Goal: Task Accomplishment & Management: Use online tool/utility

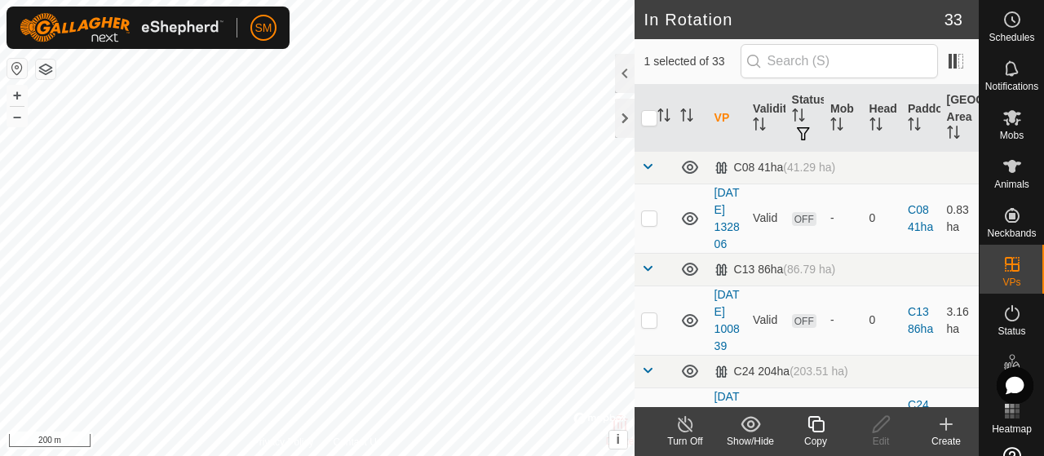
click at [823, 442] on div "Copy" at bounding box center [815, 441] width 65 height 15
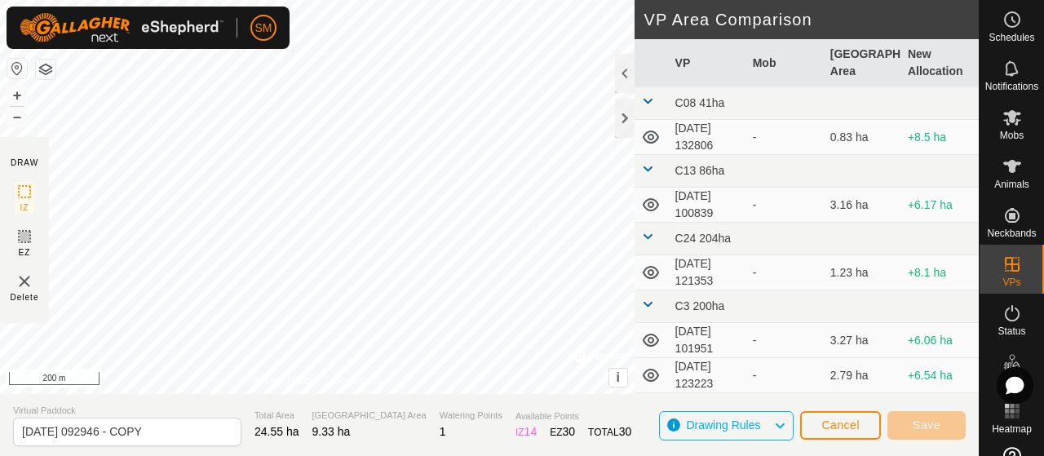
click at [403, 409] on div "DRAW IZ EZ Delete Privacy Policy Contact Us + – ⇧ i © Mapbox , © OpenStreetMap …" at bounding box center [489, 228] width 979 height 456
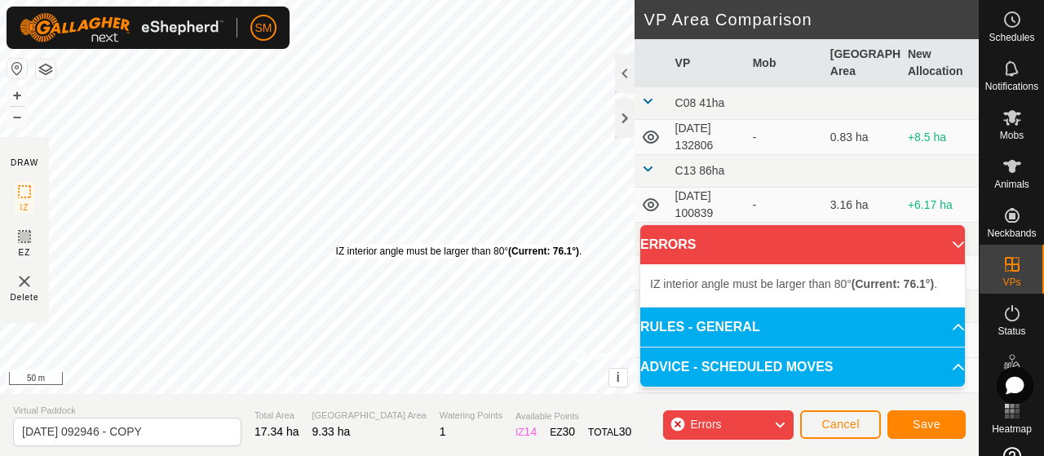
click at [336, 244] on div "IZ interior angle must be larger than 80° (Current: 76.1°) ." at bounding box center [459, 251] width 246 height 15
click at [328, 246] on div "IZ interior angle must be larger than 80° (Current: 76.1°) ." at bounding box center [328, 246] width 0 height 0
click at [357, 304] on div "IZ interior angle must be larger than 80° (Current: 60.2°) . + – ⇧ i © Mapbox ,…" at bounding box center [317, 197] width 635 height 394
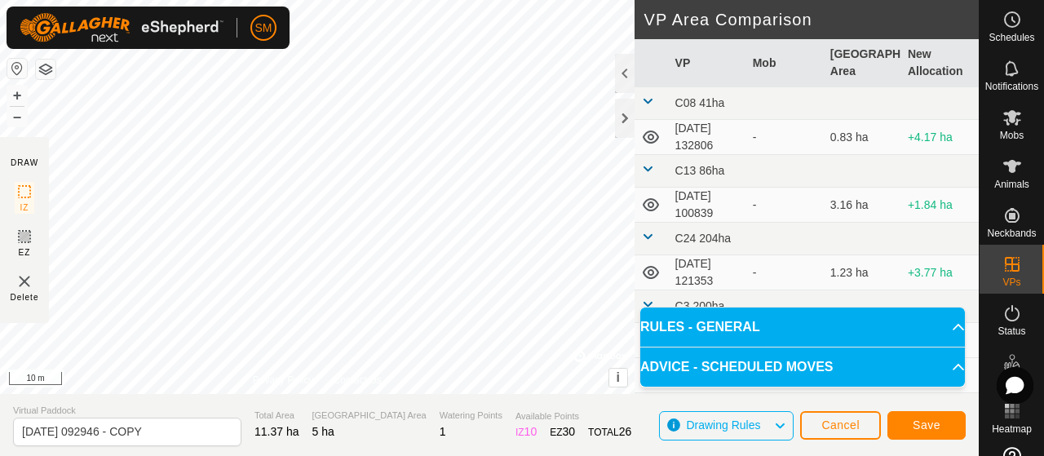
drag, startPoint x: 349, startPoint y: 304, endPoint x: 701, endPoint y: 56, distance: 430.3
click at [701, 56] on div "DRAW IZ EZ Delete Privacy Policy Contact Us IZ interior angle must be larger th…" at bounding box center [489, 197] width 979 height 394
click at [951, 418] on button "Save" at bounding box center [927, 425] width 78 height 29
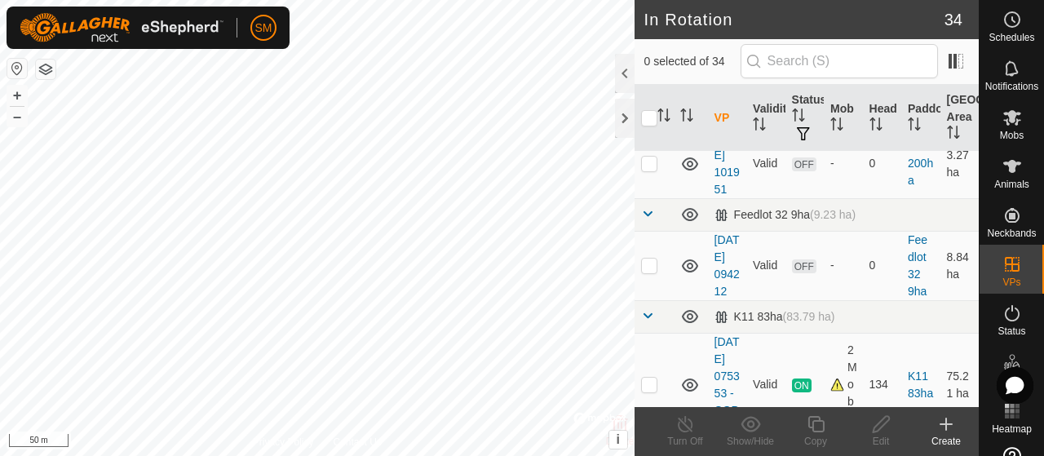
scroll to position [428, 0]
click at [641, 131] on td at bounding box center [654, 95] width 39 height 69
checkbox input "false"
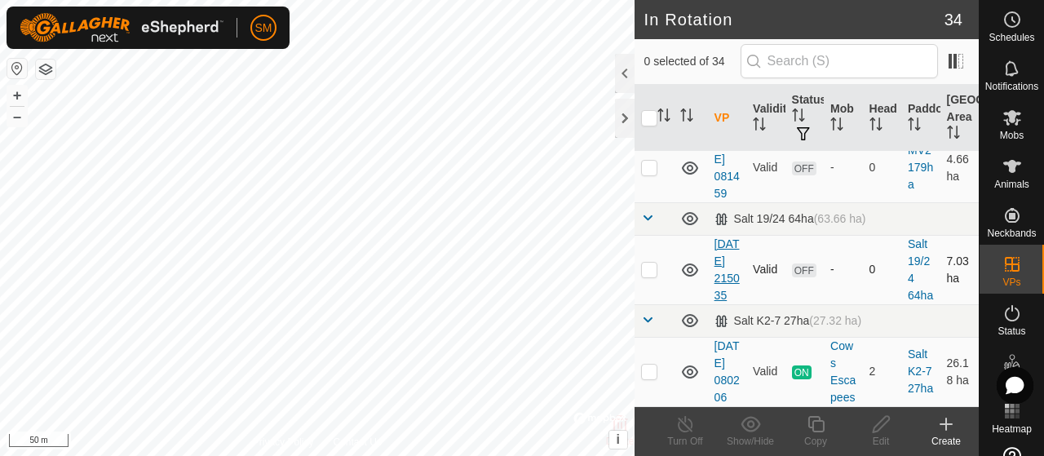
scroll to position [3538, 0]
click at [648, 202] on td at bounding box center [654, 167] width 39 height 69
click at [660, 202] on td at bounding box center [654, 167] width 39 height 69
checkbox input "false"
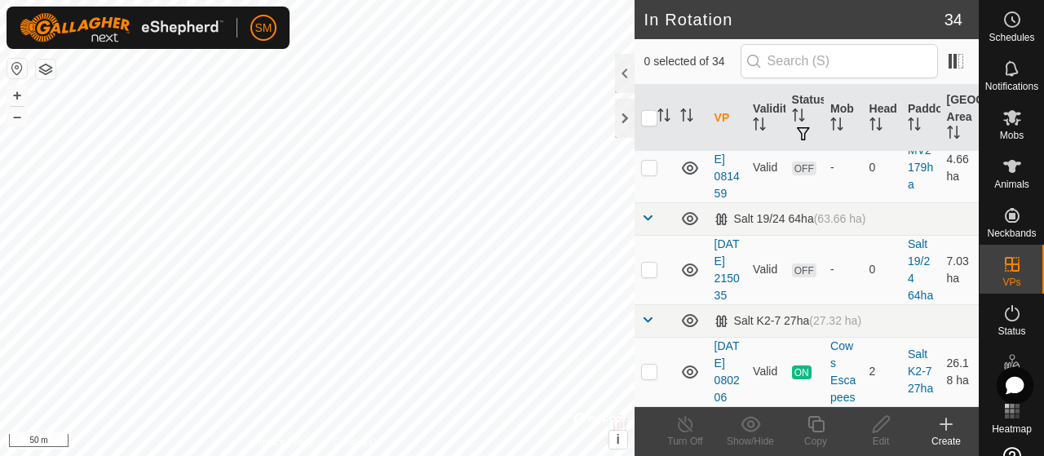
scroll to position [3405, 0]
checkbox input "true"
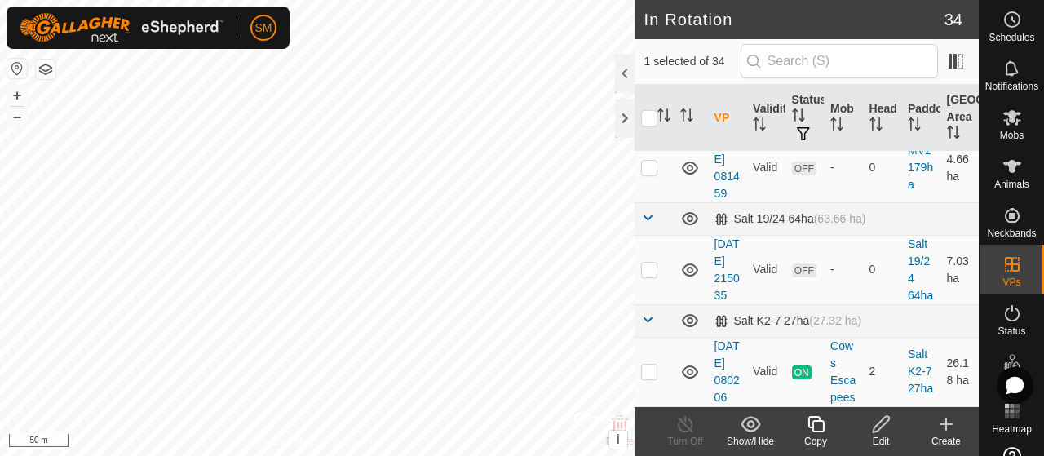
click at [806, 420] on icon at bounding box center [816, 424] width 20 height 20
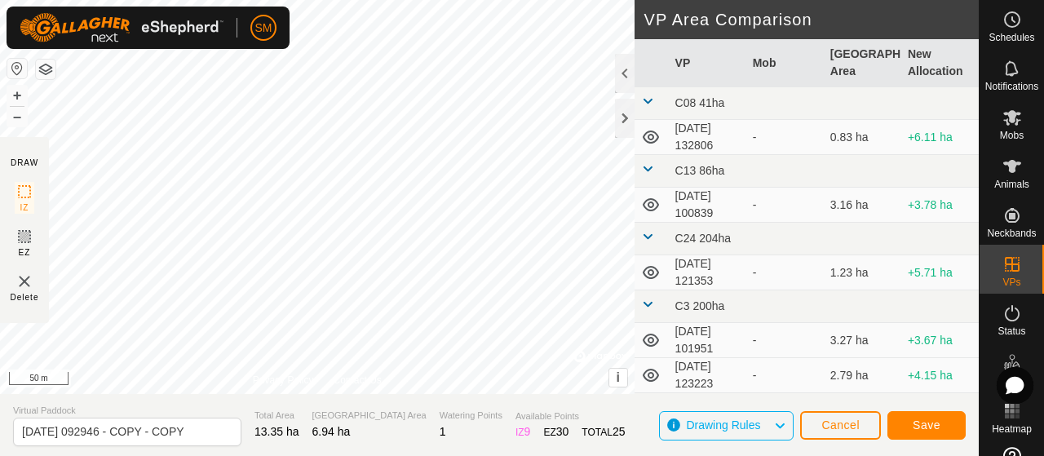
click at [638, 123] on div "DRAW IZ EZ Delete Privacy Policy Contact Us + – ⇧ i © Mapbox , © OpenStreetMap …" at bounding box center [489, 197] width 979 height 394
click at [211, 427] on div "DRAW IZ EZ Delete Privacy Policy Contact Us + – ⇧ i © Mapbox , © OpenStreetMap …" at bounding box center [489, 228] width 979 height 456
click at [639, 242] on div "DRAW IZ EZ Delete Privacy Policy Contact Us + – ⇧ i © Mapbox , © OpenStreetMap …" at bounding box center [489, 197] width 979 height 394
click at [951, 419] on button "Save" at bounding box center [927, 425] width 78 height 29
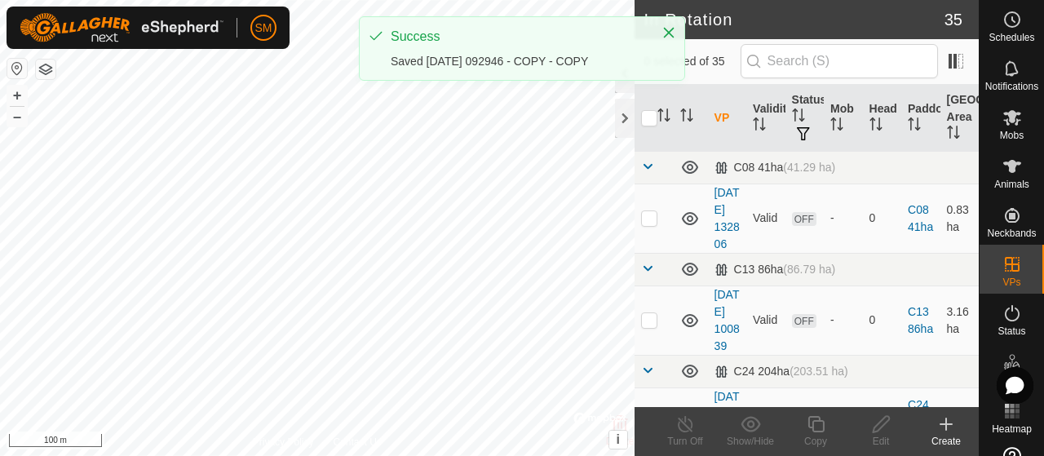
checkbox input "true"
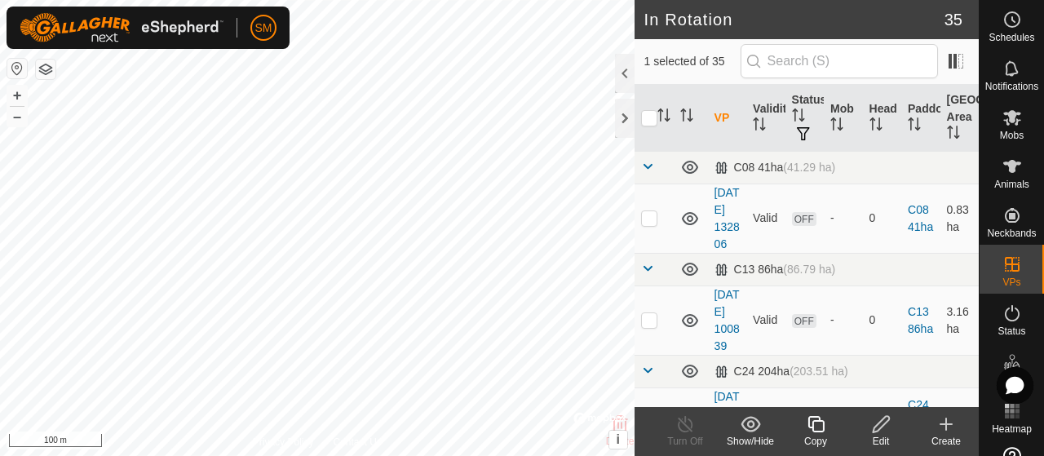
click at [891, 421] on edit-svg-icon at bounding box center [881, 424] width 65 height 20
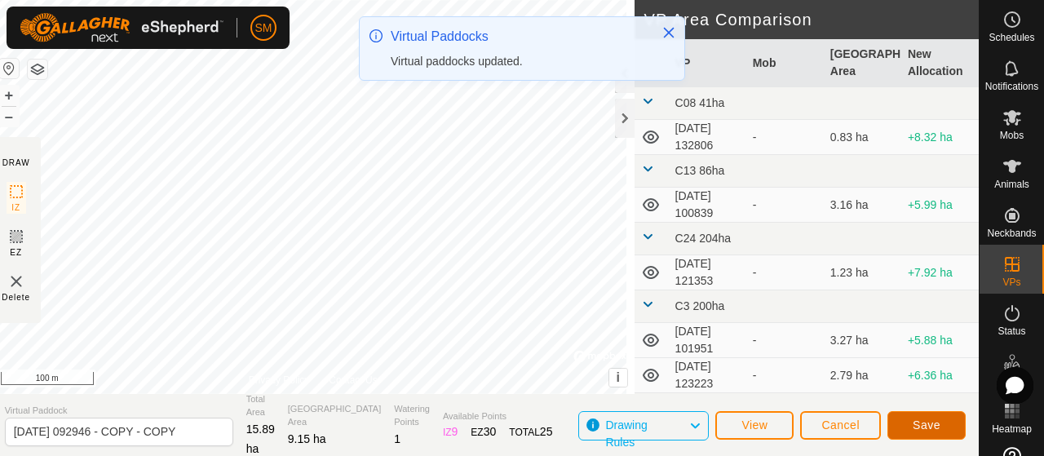
click at [942, 421] on button "Save" at bounding box center [927, 425] width 78 height 29
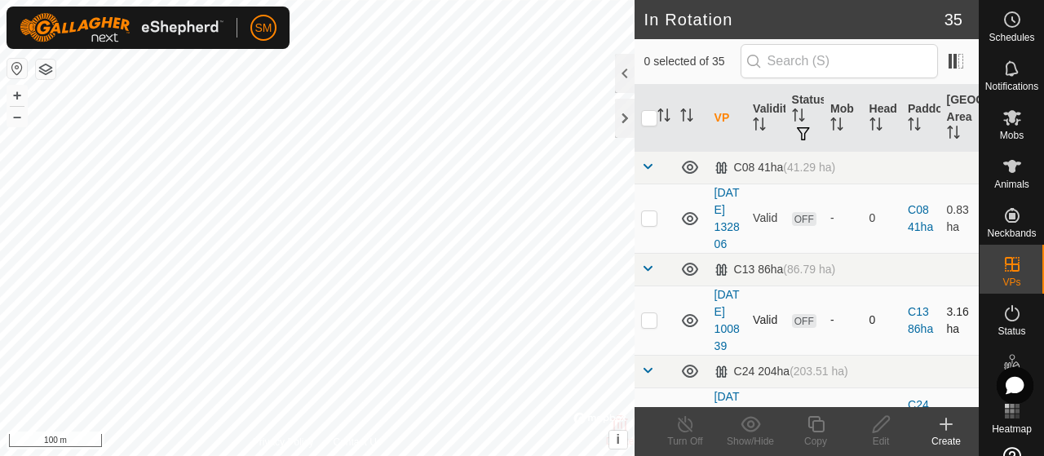
checkbox input "true"
click at [822, 425] on icon at bounding box center [816, 424] width 20 height 20
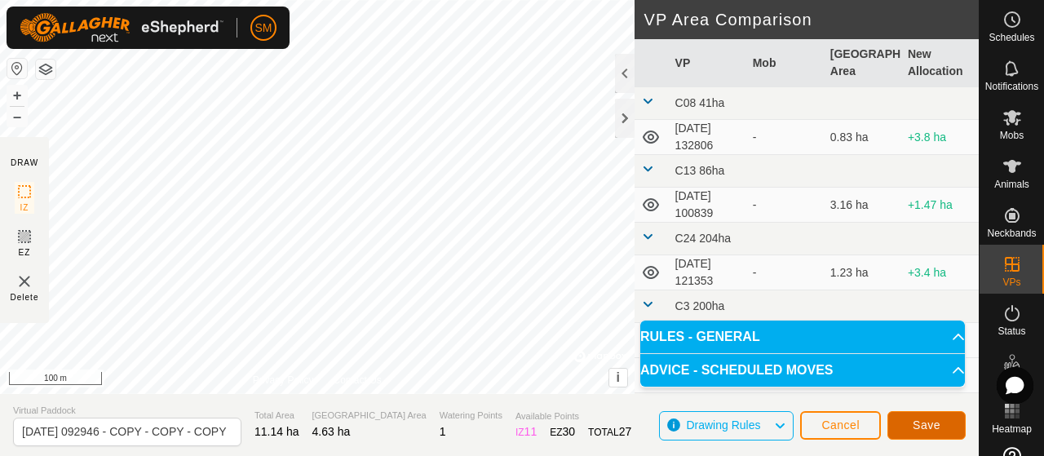
click at [906, 417] on button "Save" at bounding box center [927, 425] width 78 height 29
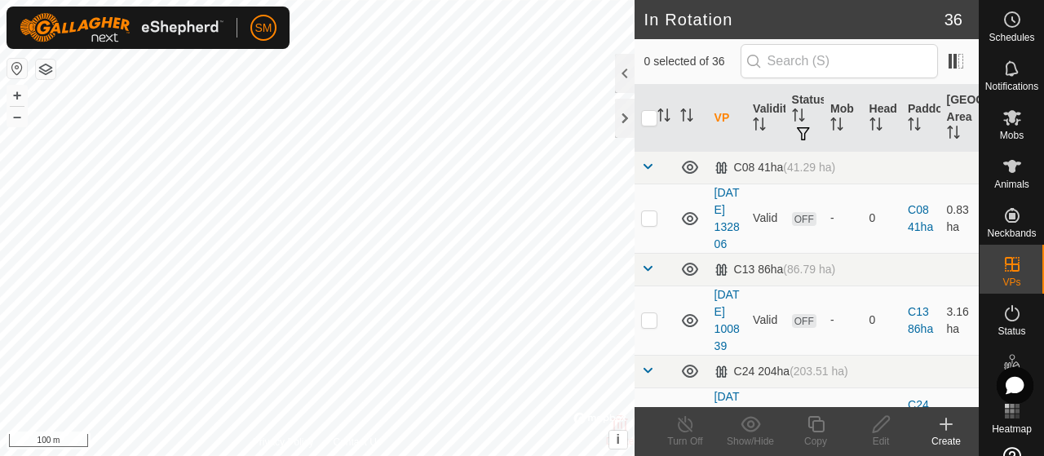
checkbox input "true"
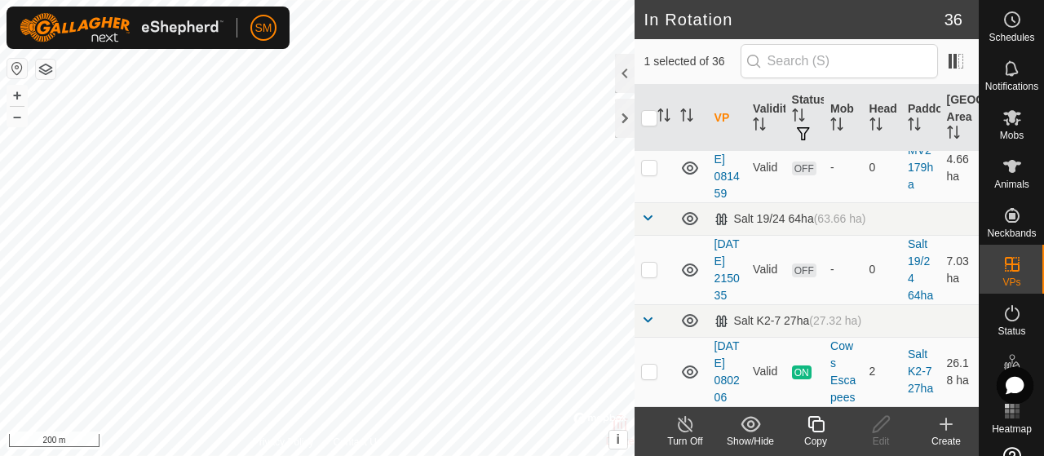
scroll to position [3919, 0]
click at [641, 96] on p-checkbox at bounding box center [649, 89] width 16 height 13
checkbox input "false"
click at [654, 174] on p-checkbox at bounding box center [649, 167] width 16 height 13
click at [619, 64] on div at bounding box center [625, 73] width 20 height 39
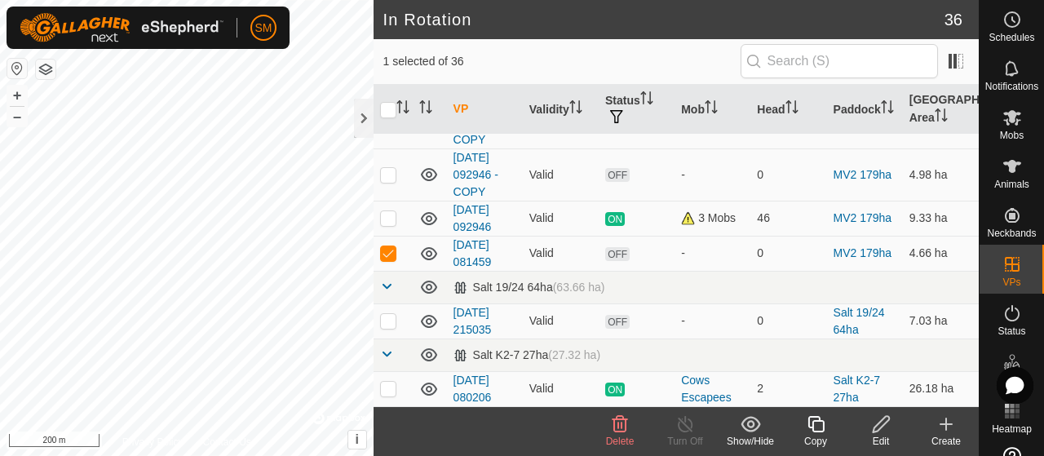
scroll to position [1490, 0]
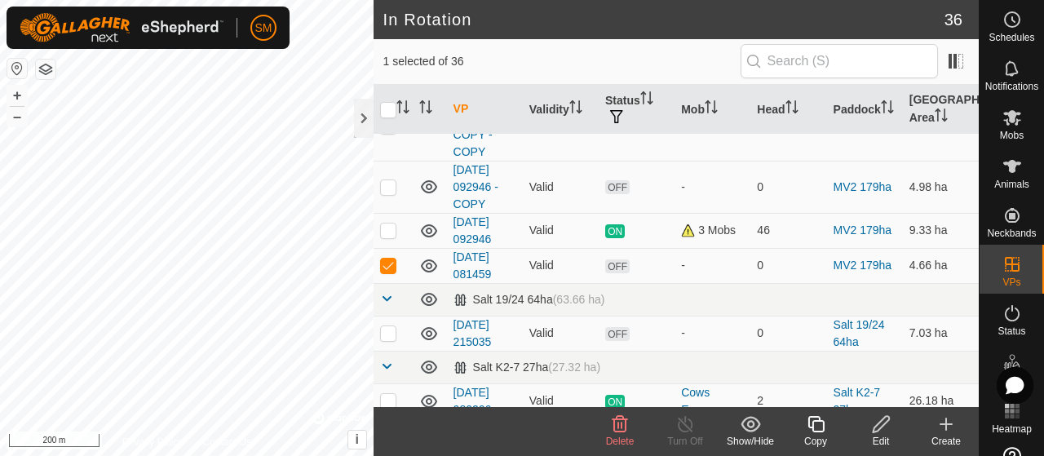
click at [618, 414] on icon at bounding box center [620, 424] width 20 height 20
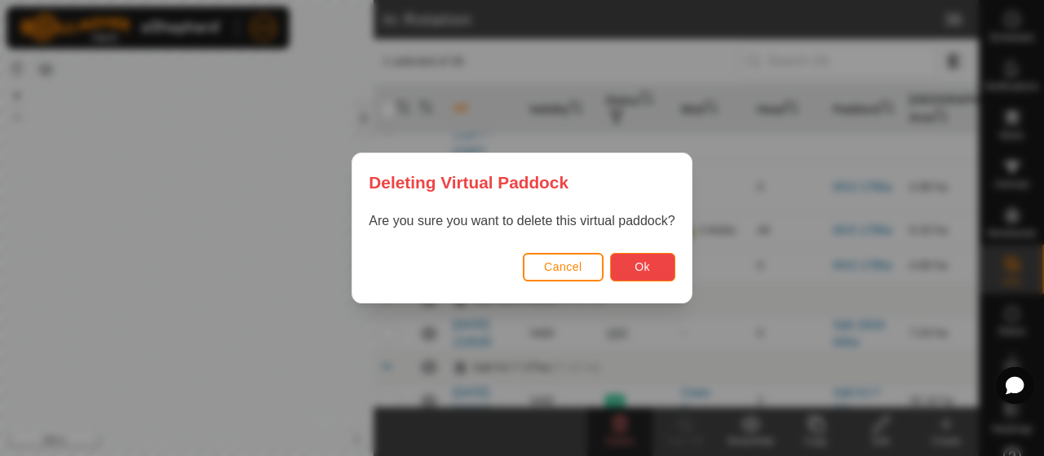
click at [648, 259] on button "Ok" at bounding box center [642, 267] width 65 height 29
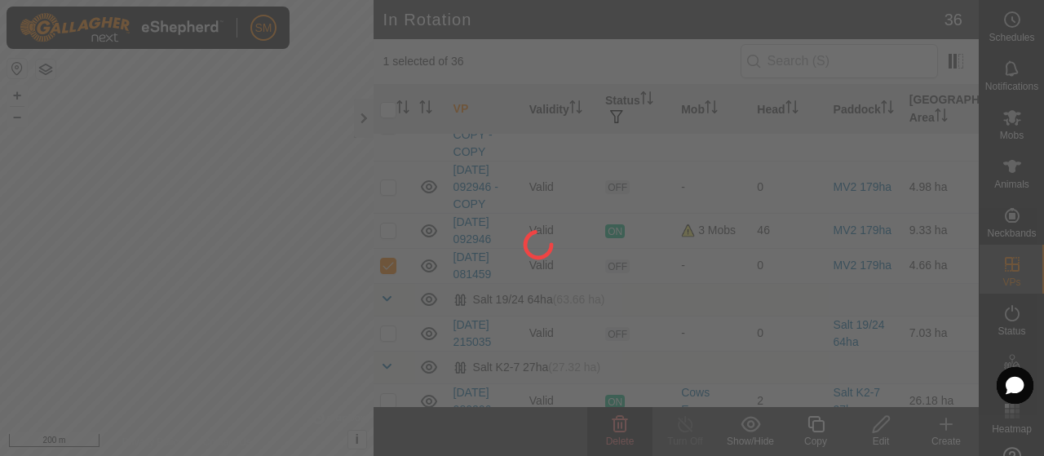
checkbox input "false"
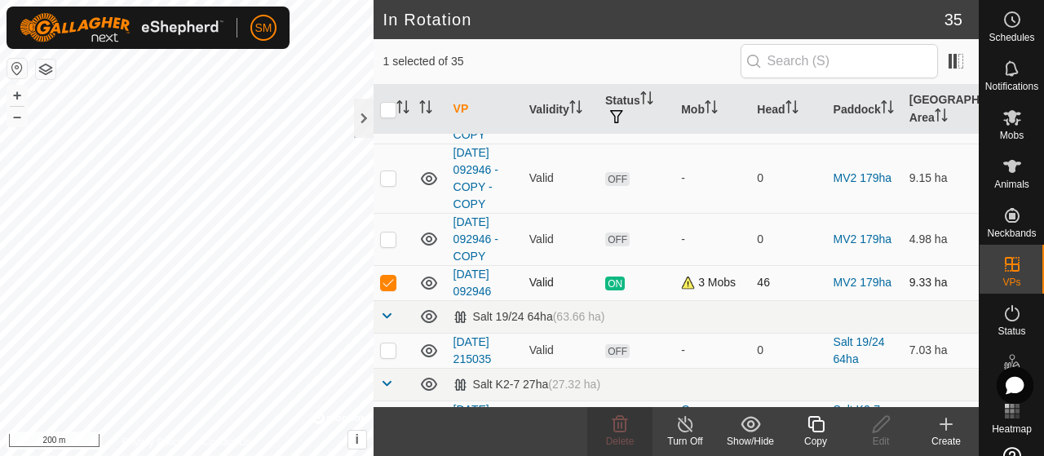
scroll to position [1452, 0]
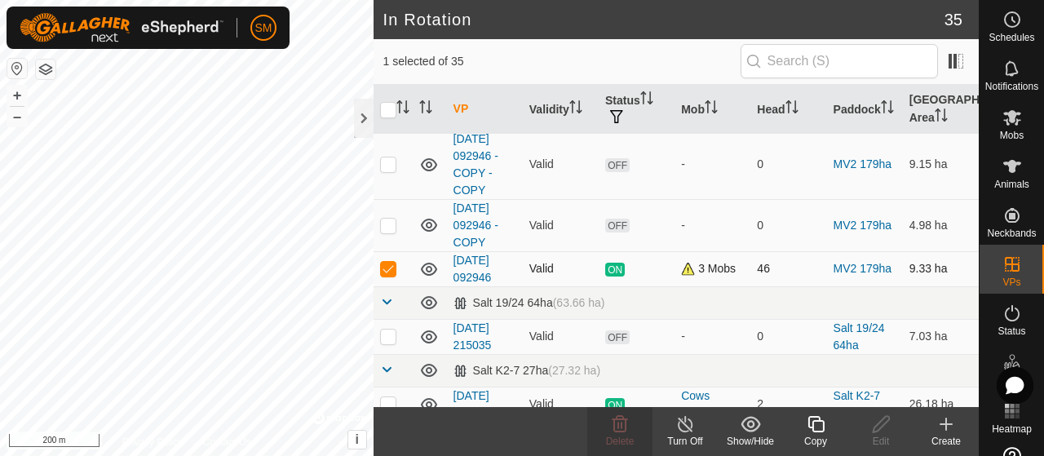
click at [390, 275] on p-checkbox at bounding box center [388, 268] width 16 height 13
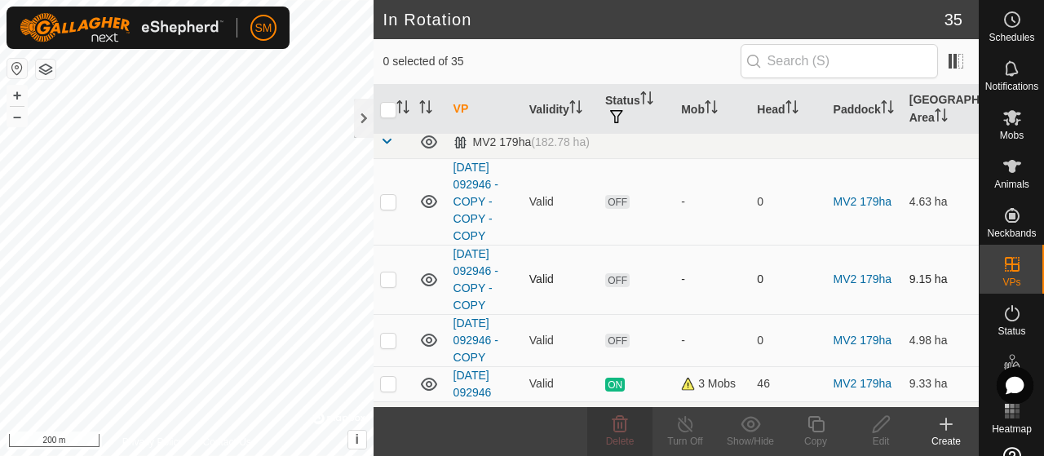
checkbox input "false"
click at [395, 273] on p-checkbox at bounding box center [388, 279] width 16 height 13
checkbox input "true"
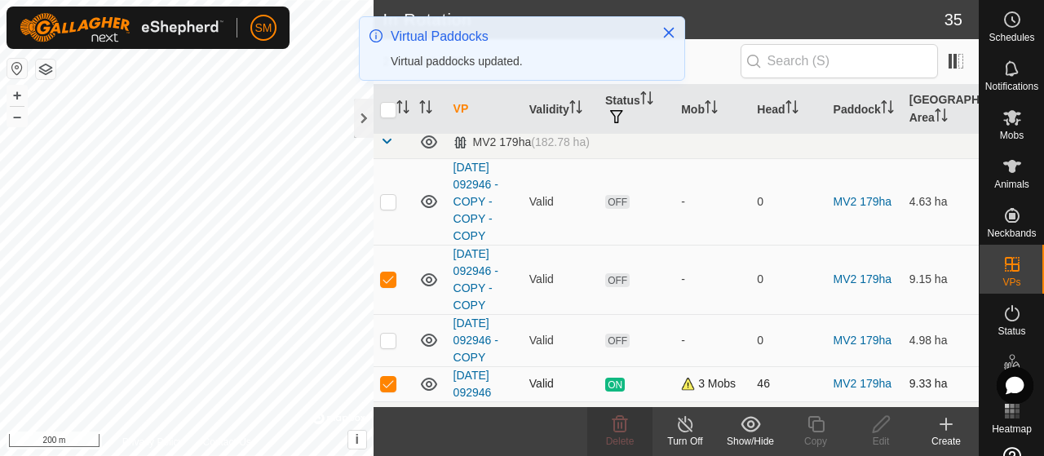
click at [387, 386] on td at bounding box center [393, 383] width 39 height 35
checkbox input "false"
click at [386, 273] on p-checkbox at bounding box center [388, 279] width 16 height 13
checkbox input "false"
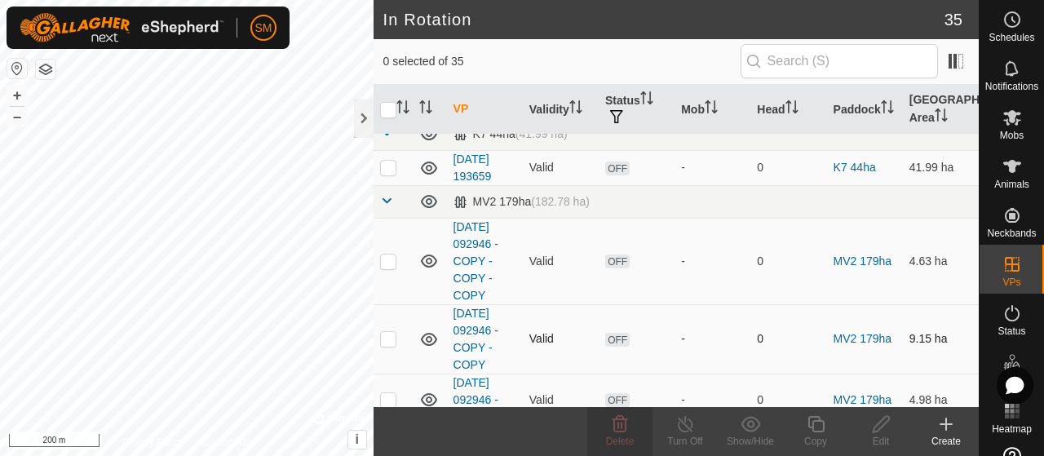
scroll to position [1249, 0]
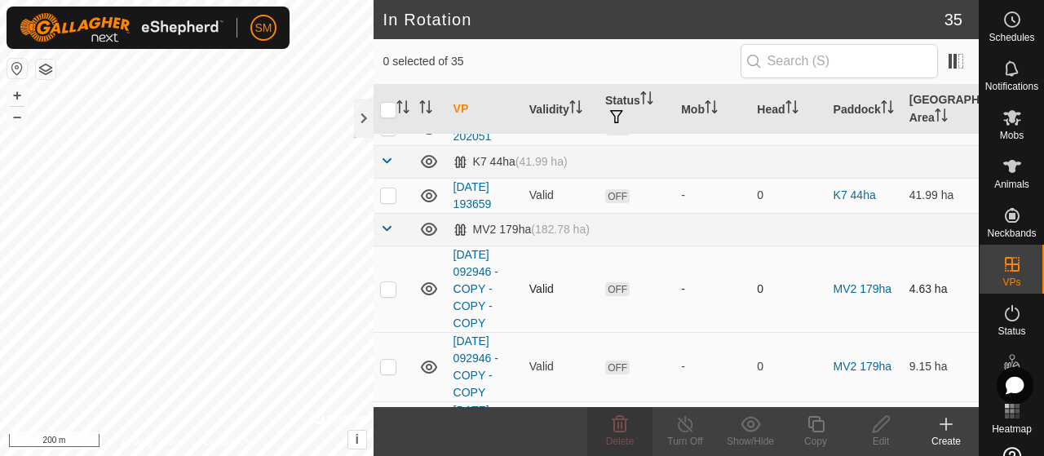
click at [397, 273] on td at bounding box center [393, 289] width 39 height 86
checkbox input "false"
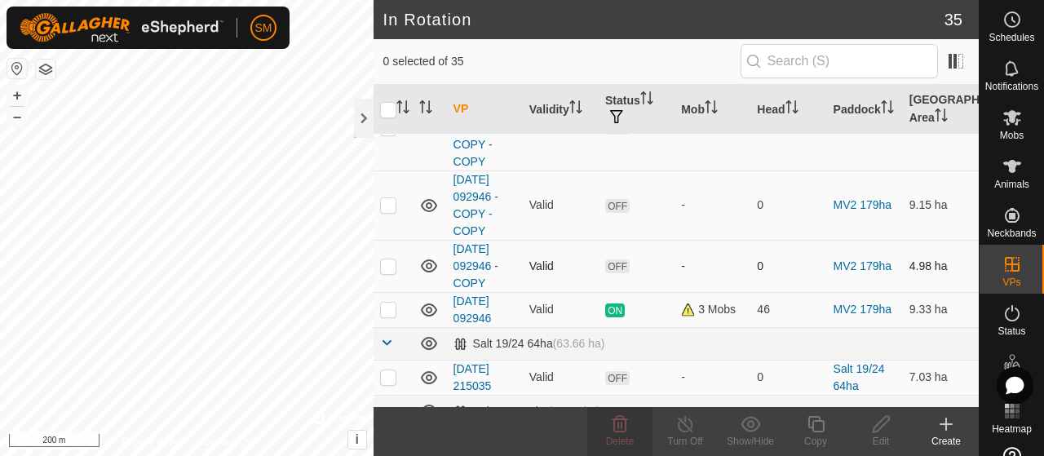
scroll to position [1414, 0]
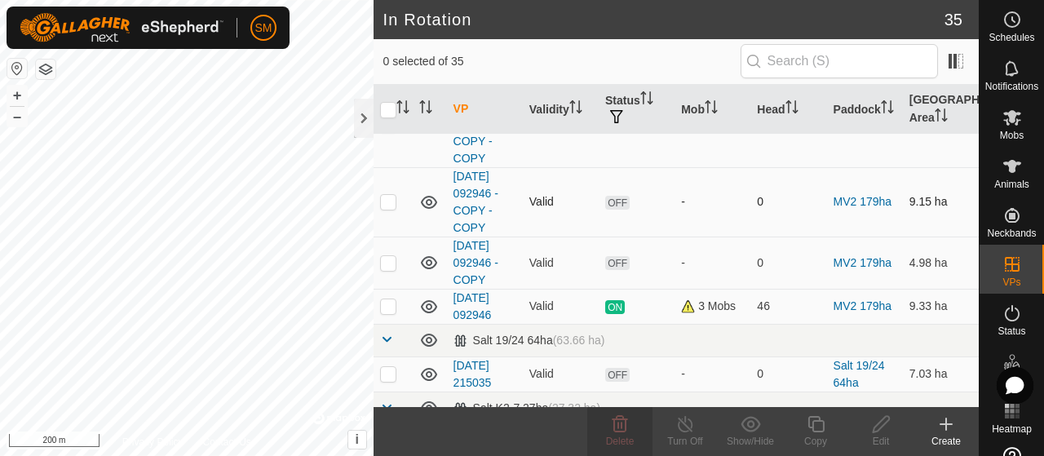
click at [393, 195] on p-checkbox at bounding box center [388, 201] width 16 height 13
click at [388, 195] on p-checkbox at bounding box center [388, 201] width 16 height 13
checkbox input "false"
click at [388, 256] on p-checkbox at bounding box center [388, 262] width 16 height 13
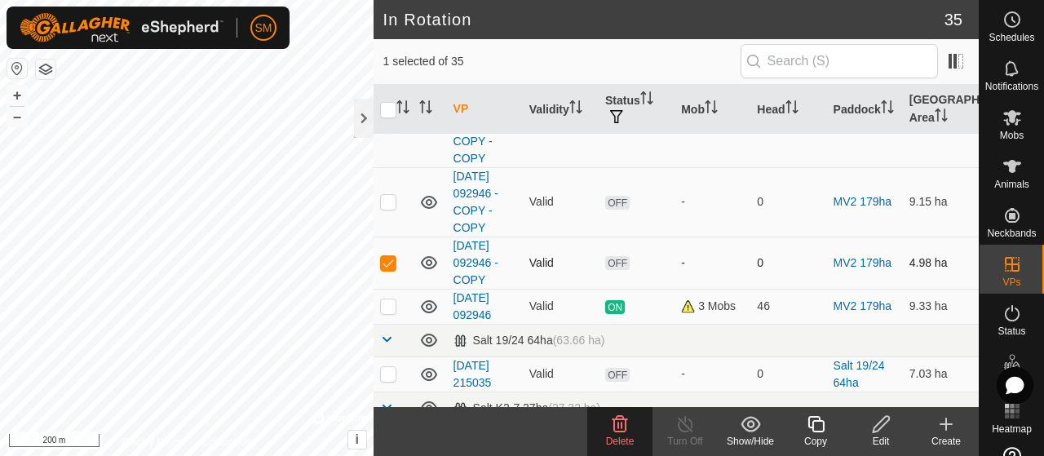
checkbox input "false"
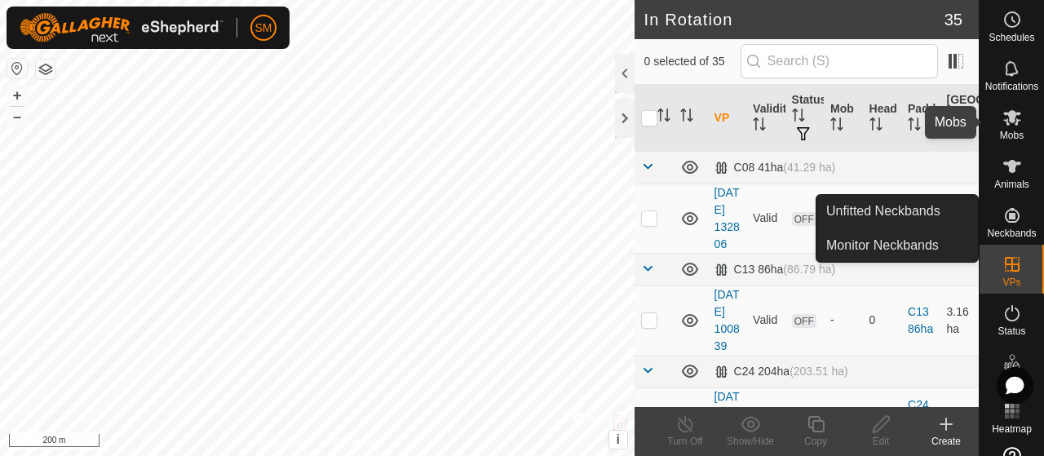
click at [989, 125] on div "Mobs" at bounding box center [1012, 122] width 64 height 49
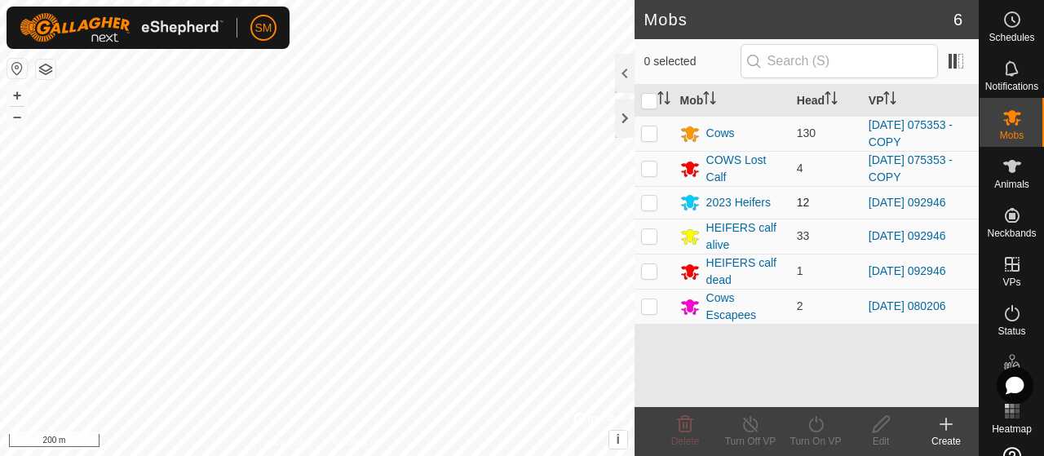
click at [659, 205] on td at bounding box center [654, 202] width 39 height 33
checkbox input "true"
click at [648, 233] on p-checkbox at bounding box center [649, 235] width 16 height 13
checkbox input "true"
click at [656, 264] on p-checkbox at bounding box center [649, 270] width 16 height 13
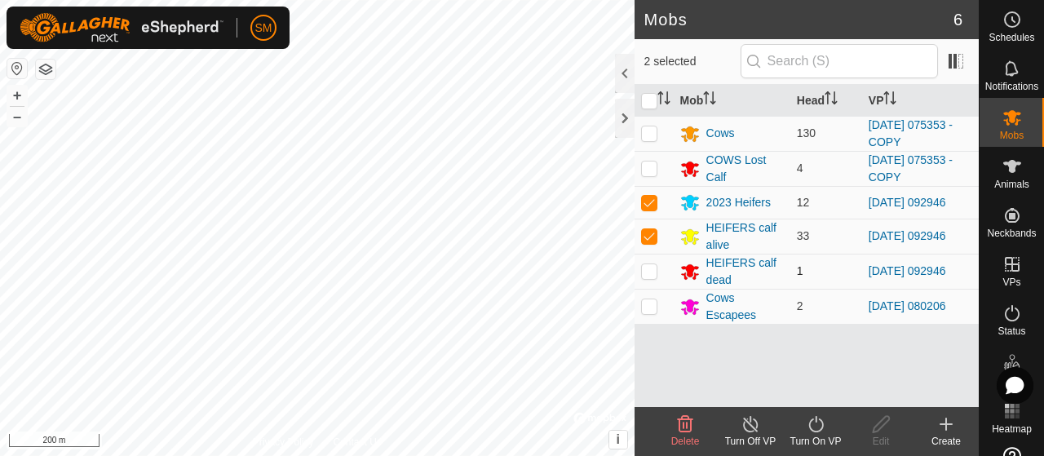
checkbox input "true"
click at [808, 425] on icon at bounding box center [816, 424] width 20 height 20
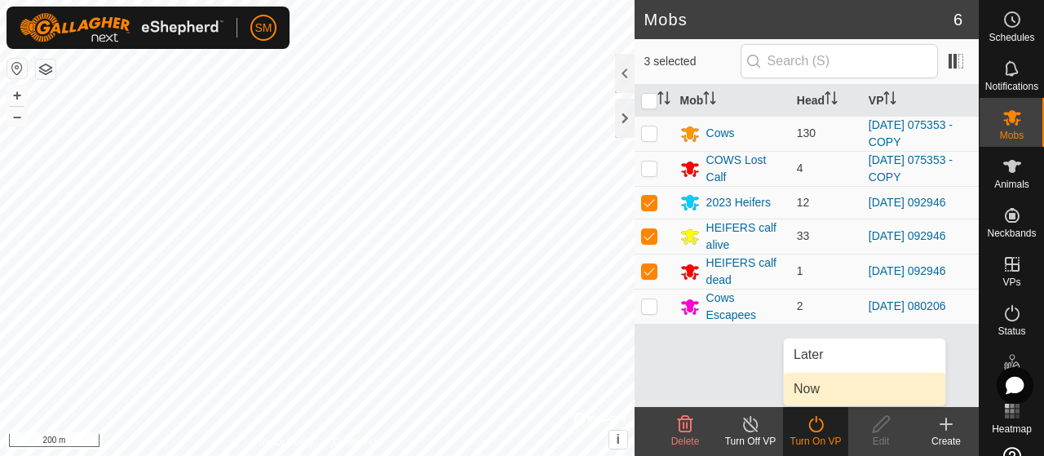
click at [820, 395] on link "Now" at bounding box center [865, 389] width 162 height 33
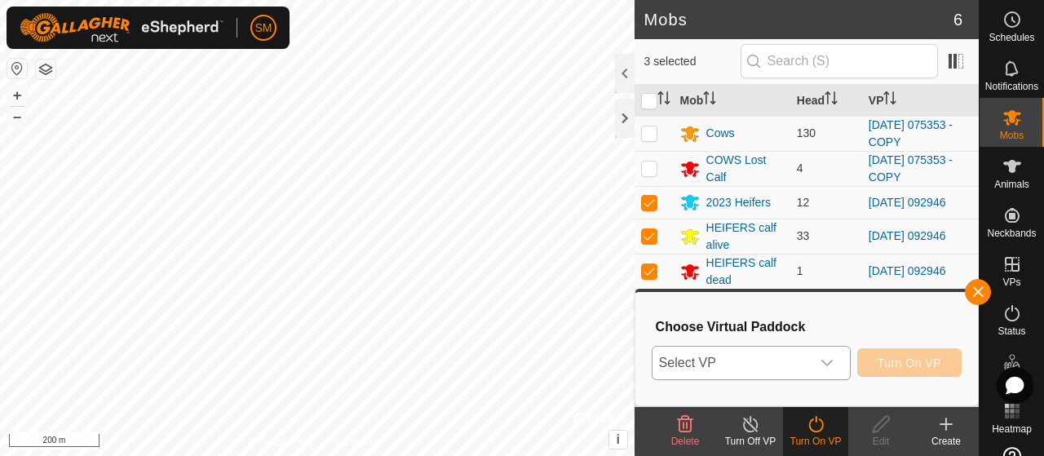
click at [827, 352] on div "dropdown trigger" at bounding box center [827, 363] width 33 height 33
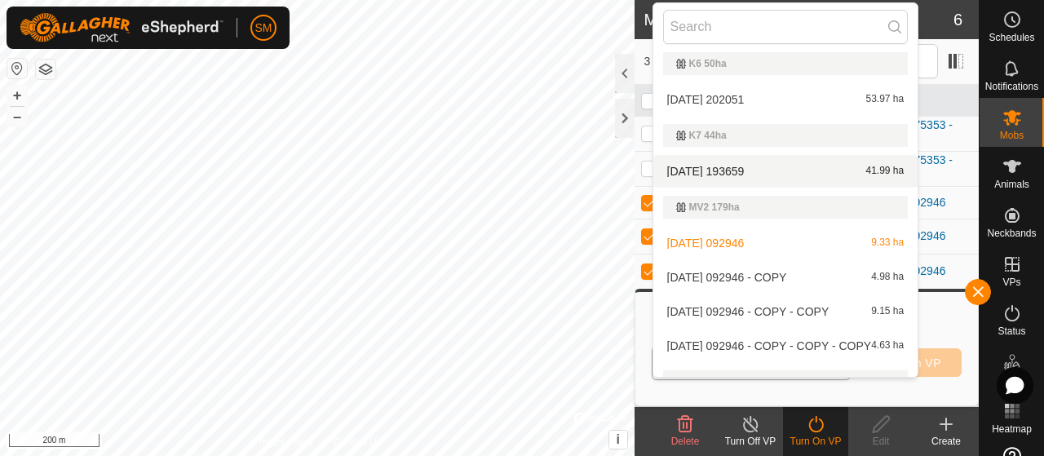
scroll to position [1201, 0]
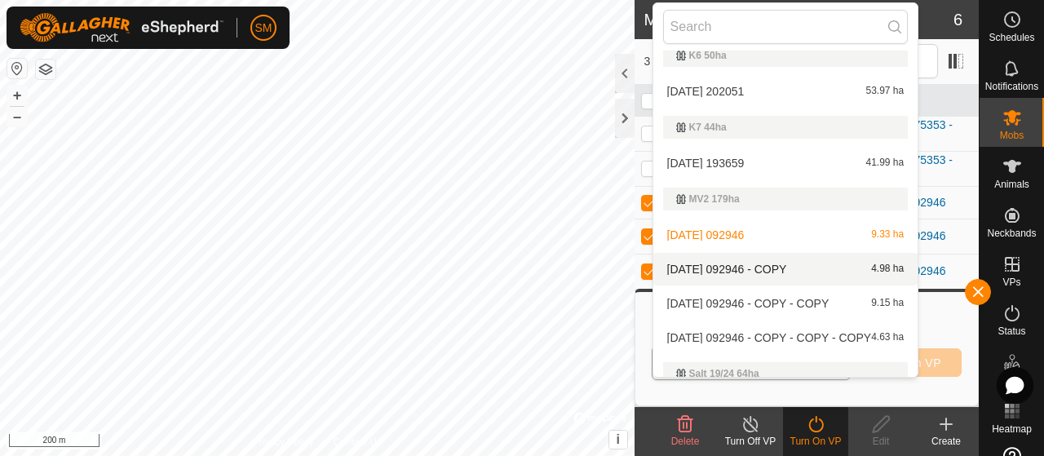
click at [796, 269] on li "2025-08-10 092946 - COPY 4.98 ha" at bounding box center [786, 269] width 265 height 33
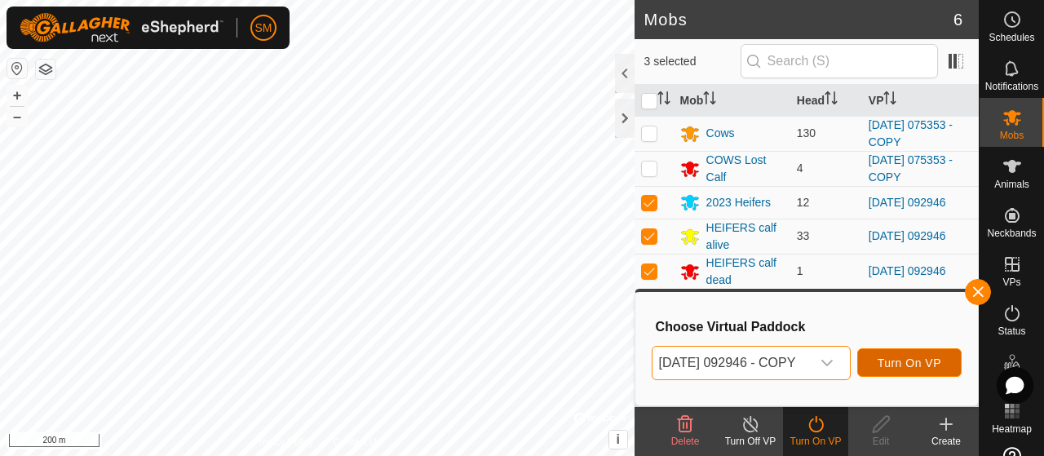
click at [942, 370] on button "Turn On VP" at bounding box center [910, 362] width 104 height 29
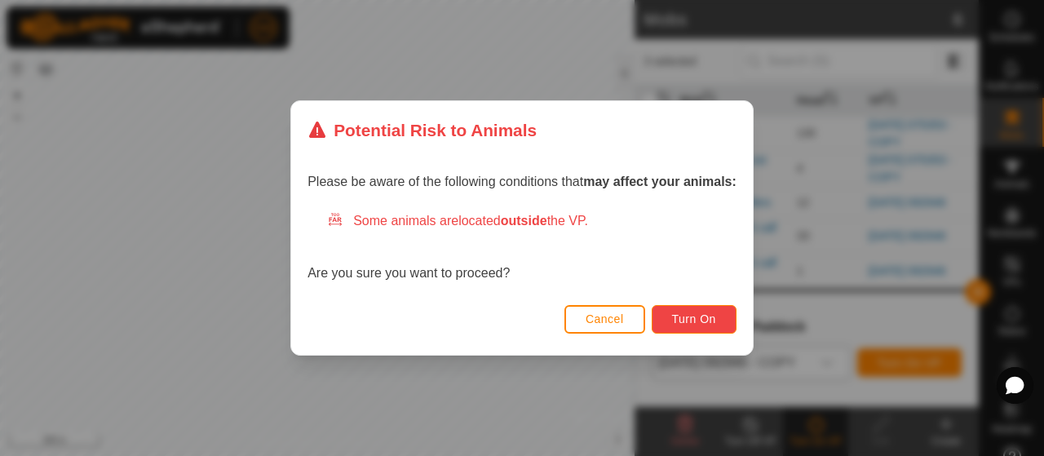
click at [696, 327] on button "Turn On" at bounding box center [694, 319] width 85 height 29
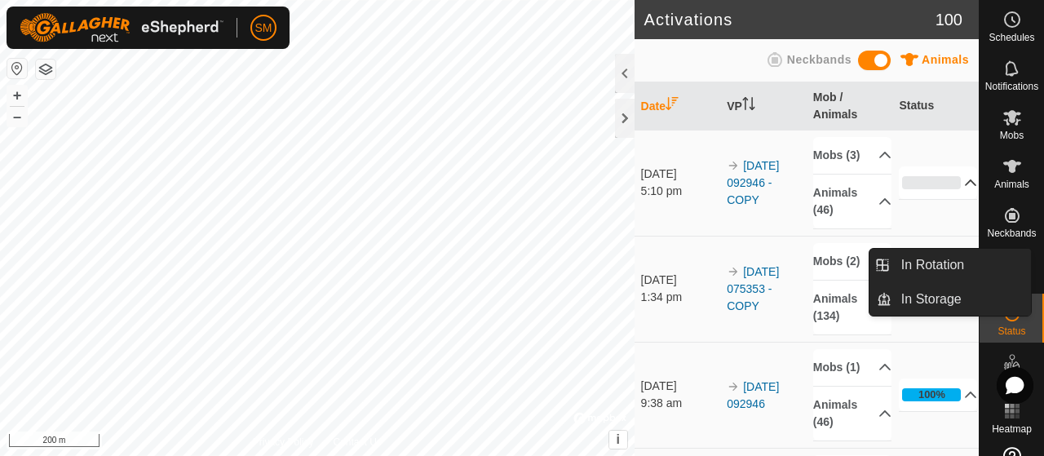
click at [964, 188] on icon at bounding box center [970, 182] width 13 height 13
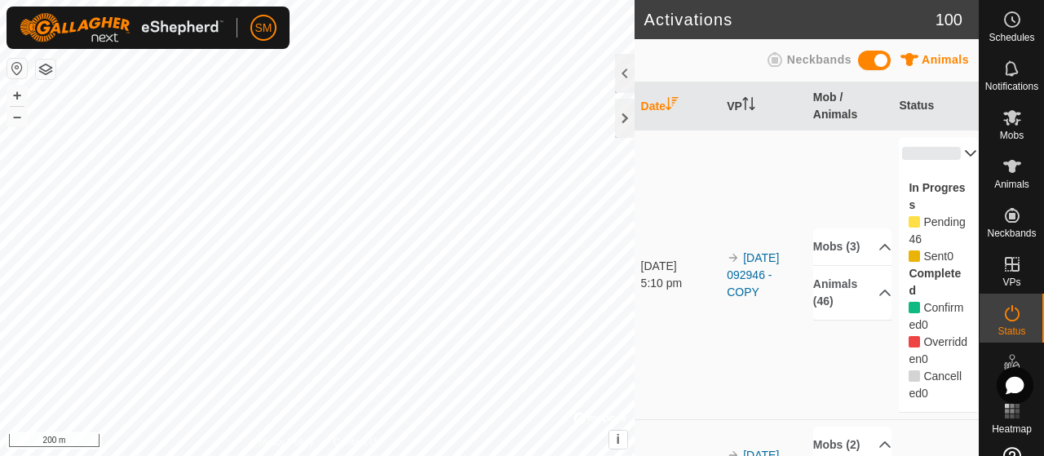
click at [945, 171] on div "In Progress Pending 46 Sent 0 Completed Confirmed 0 Overridden 0 Cancelled 0" at bounding box center [938, 291] width 78 height 242
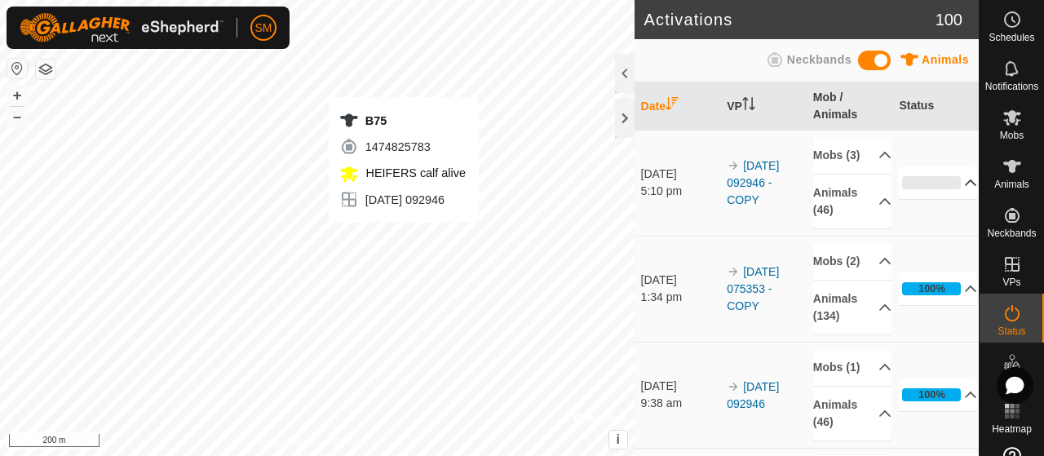
click at [929, 188] on div "0%" at bounding box center [931, 182] width 59 height 13
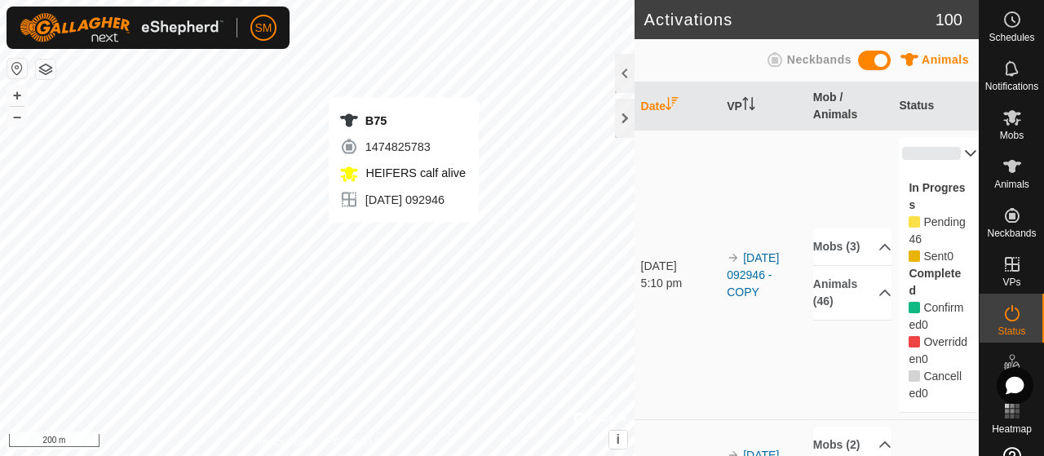
click at [948, 171] on div "In Progress Pending 46 Sent 0 Completed Confirmed 0 Overridden 0 Cancelled 0" at bounding box center [938, 291] width 78 height 242
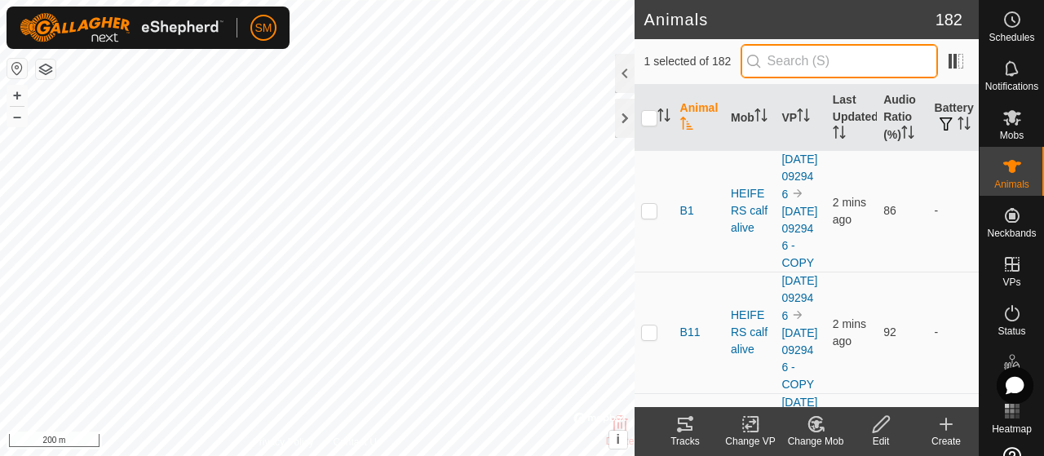
click at [783, 71] on input "text" at bounding box center [839, 61] width 197 height 34
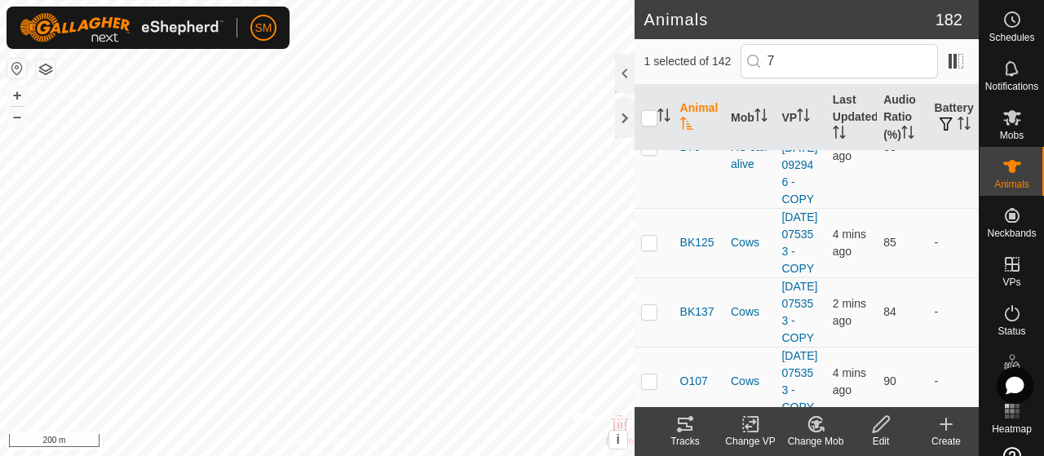
scroll to position [796, 0]
click at [621, 69] on div at bounding box center [625, 73] width 20 height 39
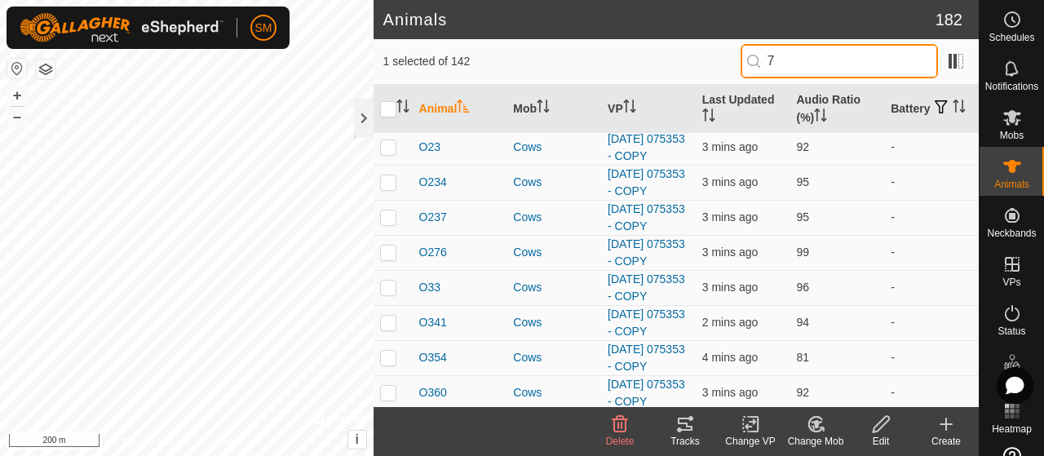
click at [813, 60] on input "7" at bounding box center [839, 61] width 197 height 34
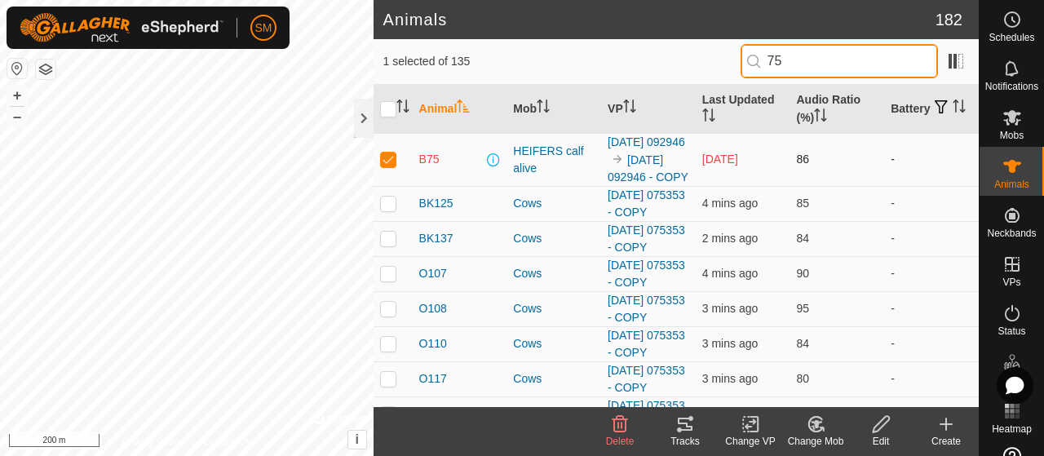
scroll to position [0, 0]
type input "75"
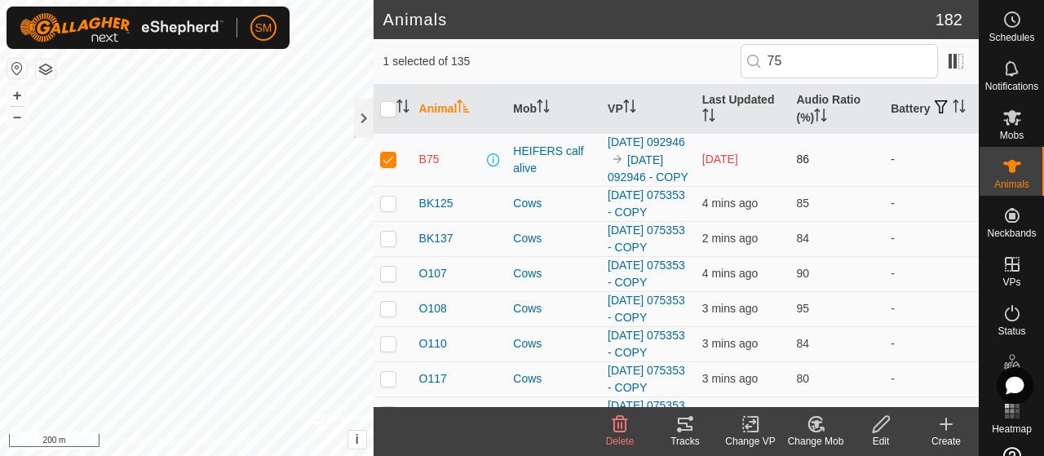
click at [431, 164] on td "B75" at bounding box center [460, 159] width 95 height 53
click at [434, 168] on span "B75" at bounding box center [429, 159] width 20 height 17
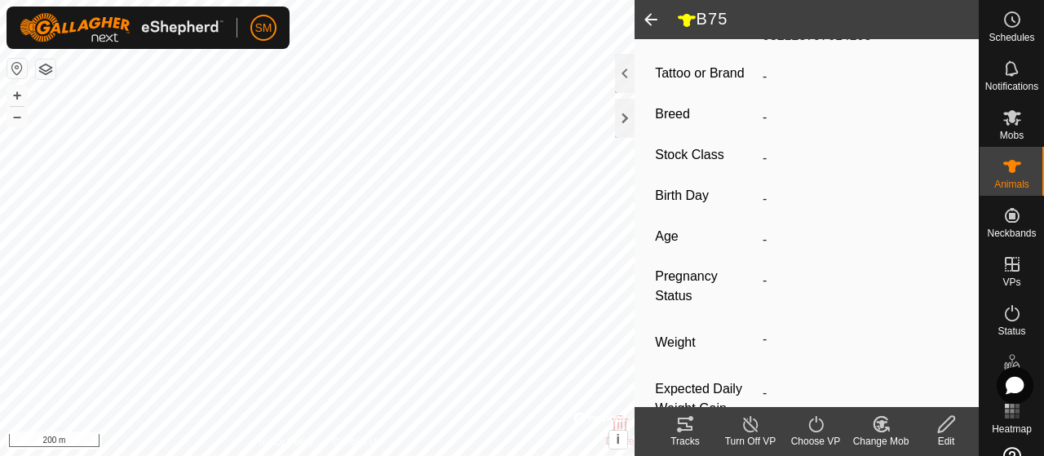
scroll to position [382, 0]
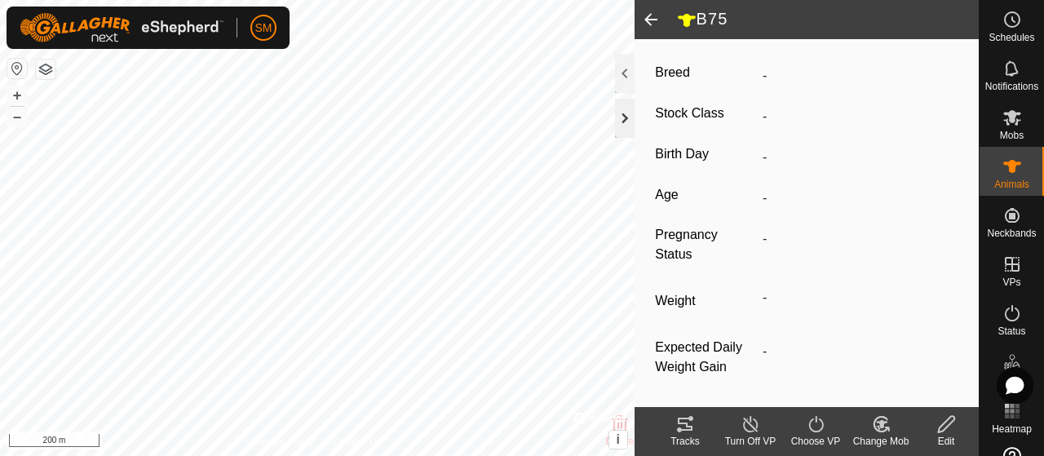
click at [622, 115] on div at bounding box center [625, 118] width 20 height 39
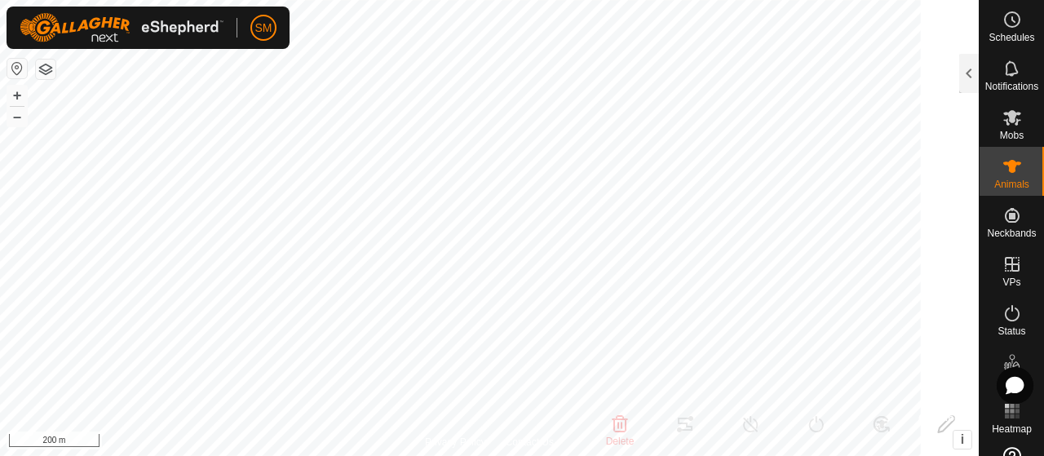
scroll to position [729, 0]
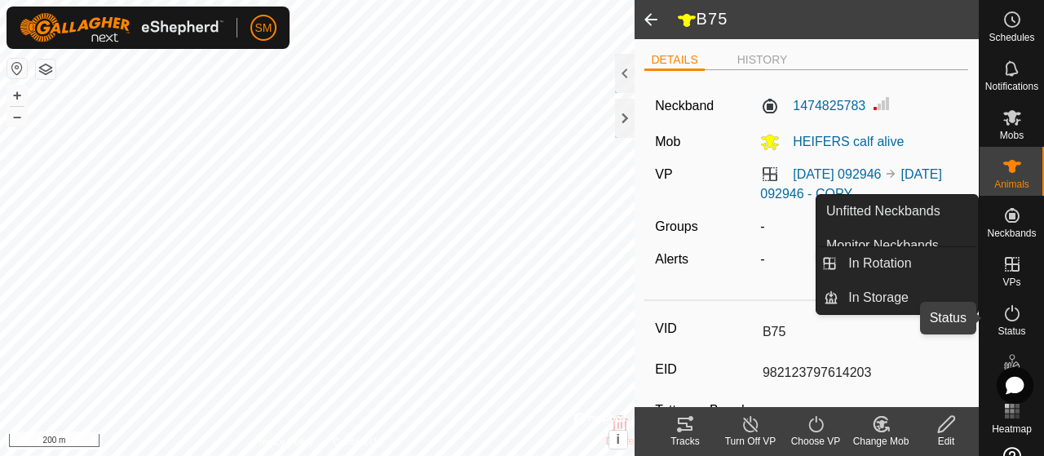
click at [1008, 306] on icon at bounding box center [1013, 314] width 20 height 20
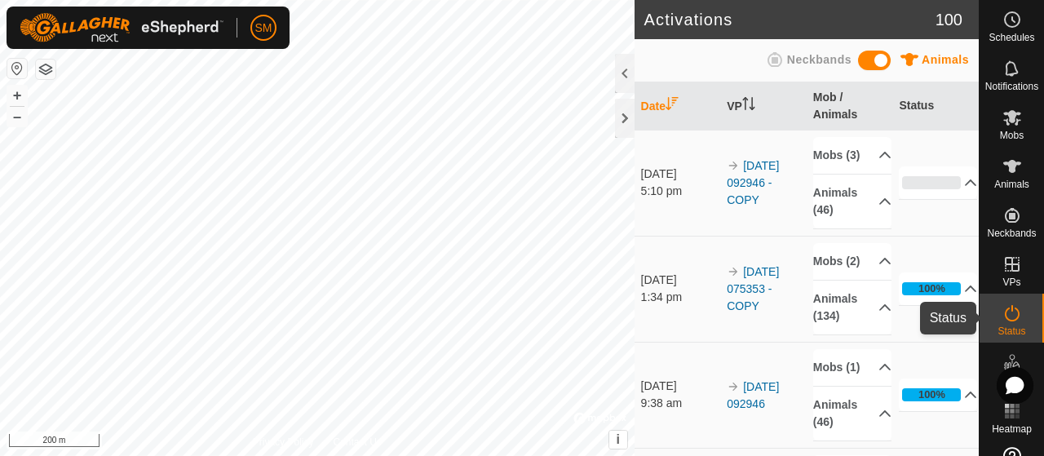
click at [1015, 327] on span "Status" at bounding box center [1012, 331] width 28 height 10
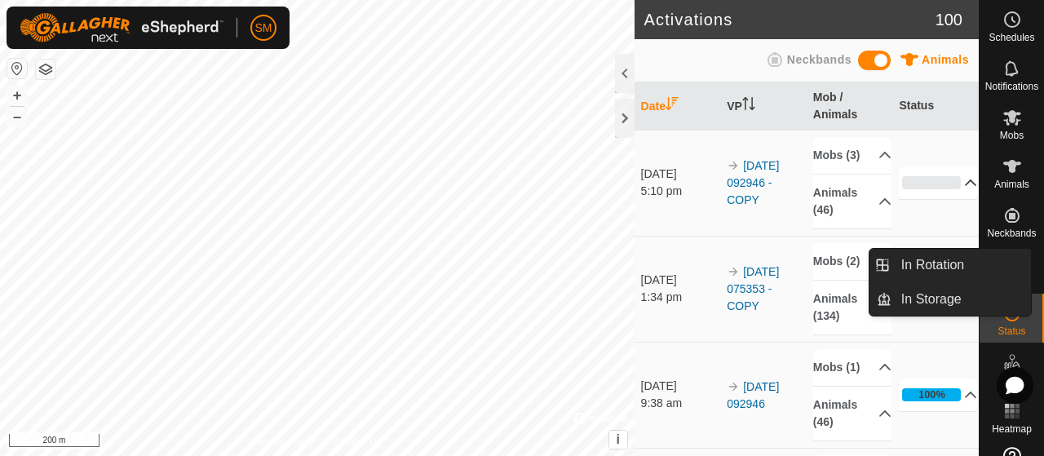
click at [933, 179] on p-accordion-header "0%" at bounding box center [938, 182] width 78 height 33
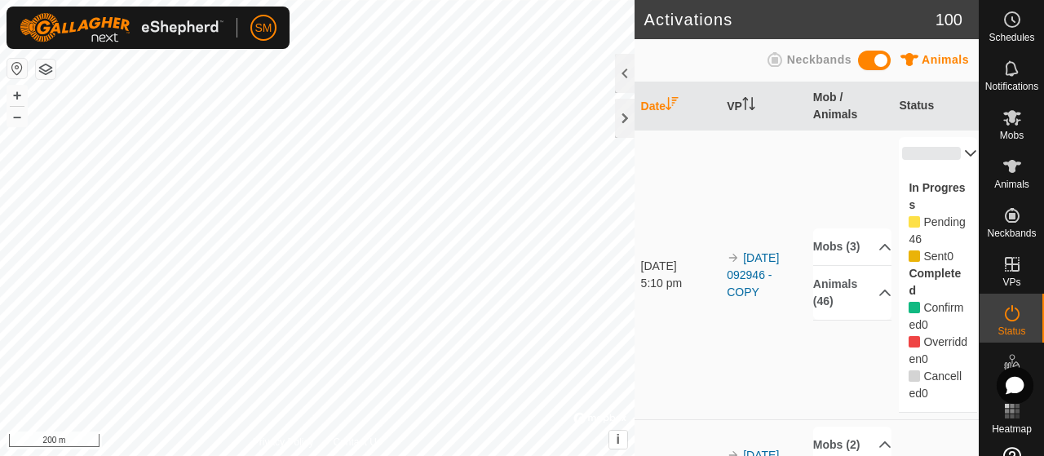
click at [938, 161] on p-accordion-header "0%" at bounding box center [938, 153] width 78 height 33
